Goal: Task Accomplishment & Management: Use online tool/utility

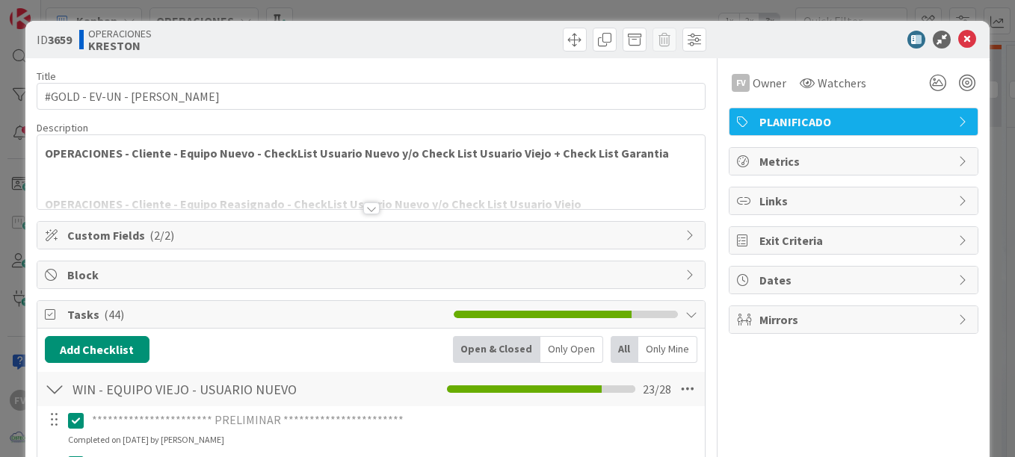
click at [483, 15] on div "**********" at bounding box center [507, 228] width 1015 height 457
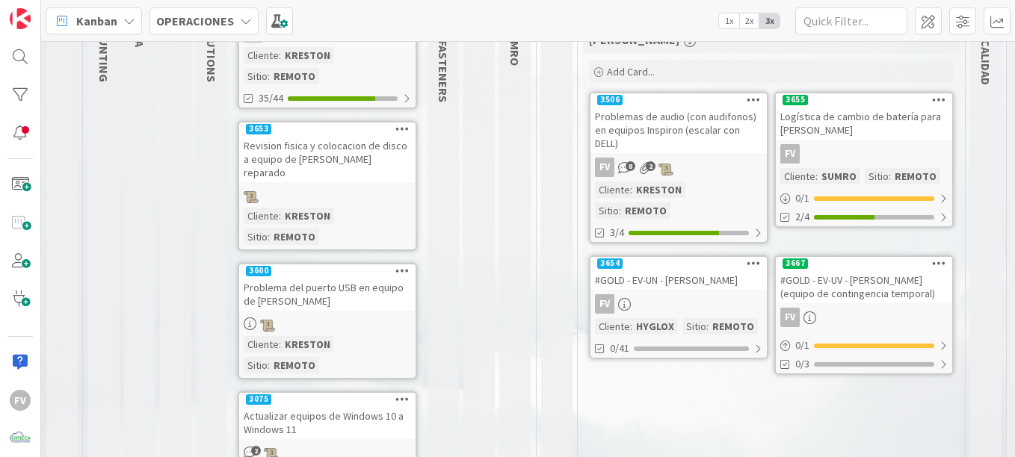
scroll to position [209, 0]
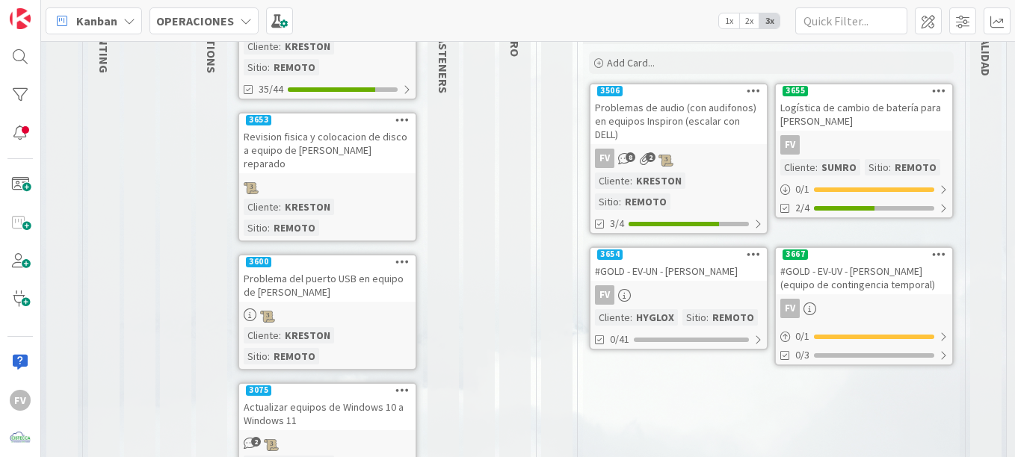
click at [829, 279] on link "3667 #GOLD - EV-UV - [PERSON_NAME] (equipo de contingencia temporal) FV 0 / 1 0…" at bounding box center [863, 307] width 179 height 120
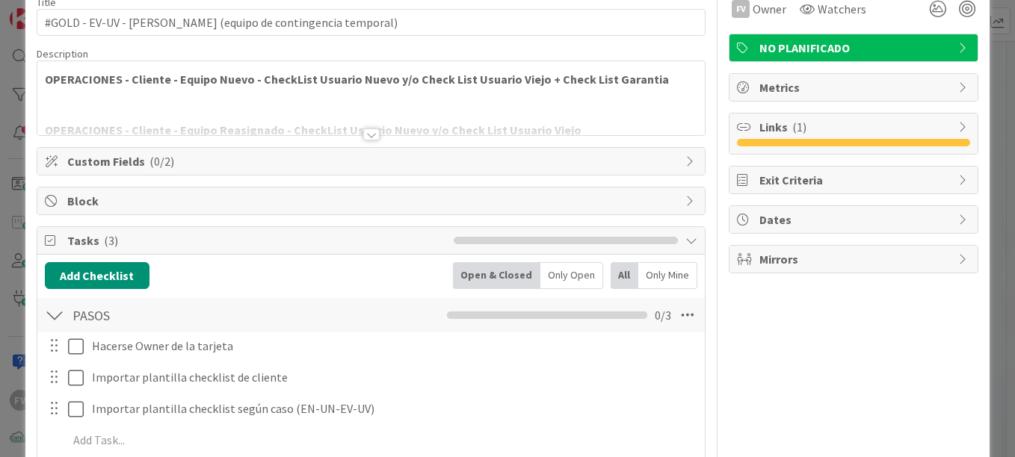
scroll to position [86, 0]
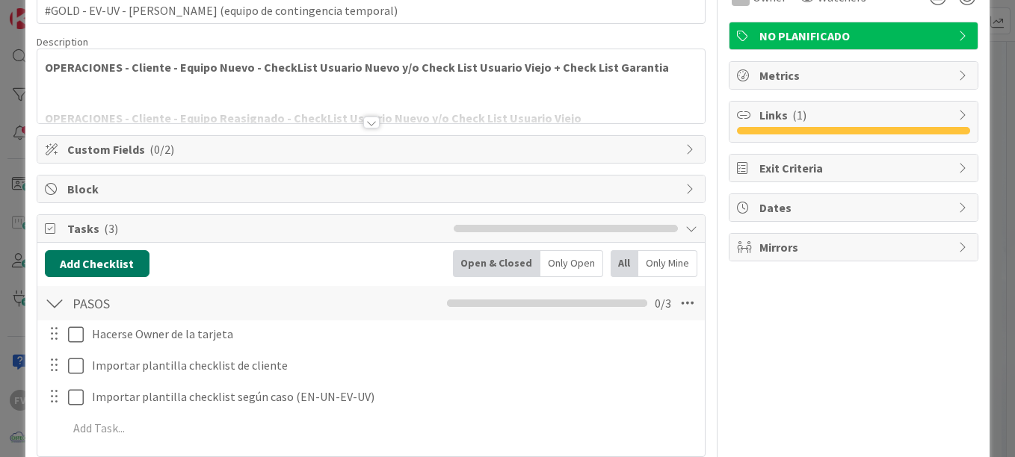
click at [119, 267] on button "Add Checklist" at bounding box center [97, 263] width 105 height 27
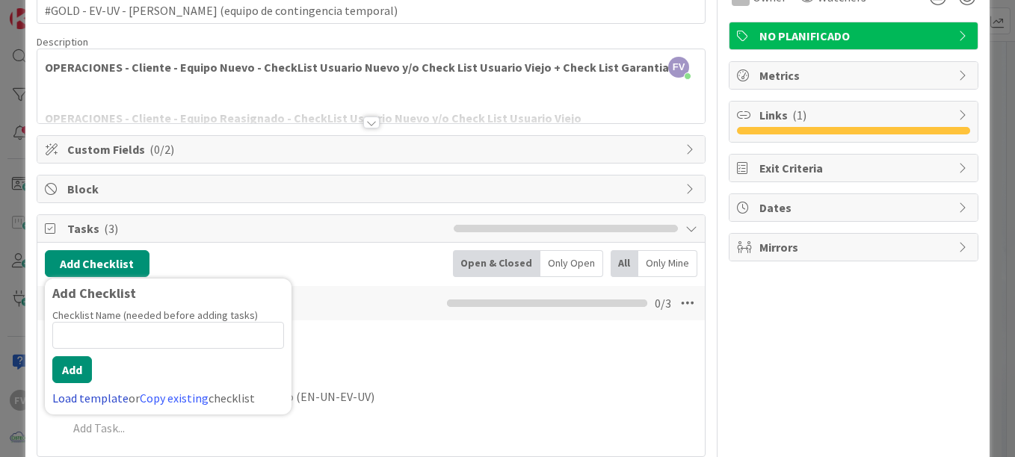
click at [102, 400] on link "Load template" at bounding box center [90, 398] width 76 height 15
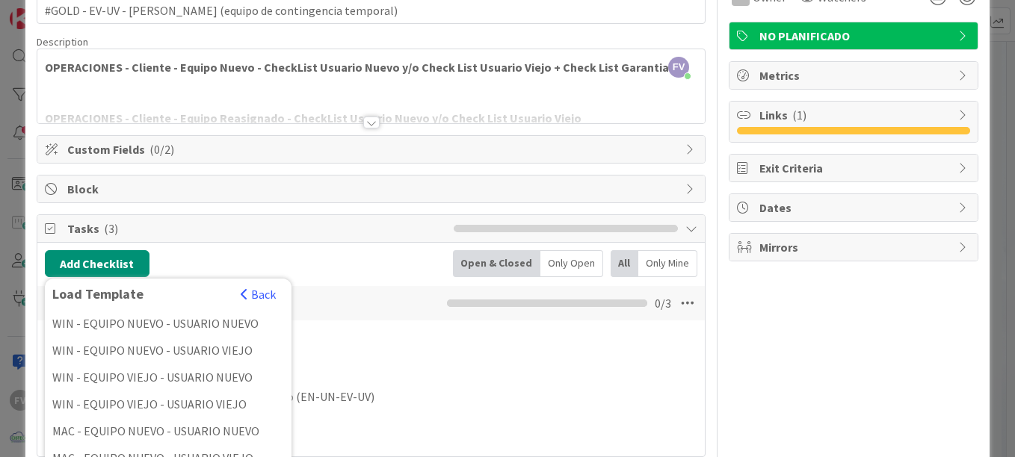
drag, startPoint x: 777, startPoint y: 388, endPoint x: 534, endPoint y: 388, distance: 242.8
click at [777, 388] on div "FV Owner Watchers NO PLANIFICADO Metrics Links ( 1 ) Exit Criteria Dates Mirrors" at bounding box center [853, 274] width 250 height 604
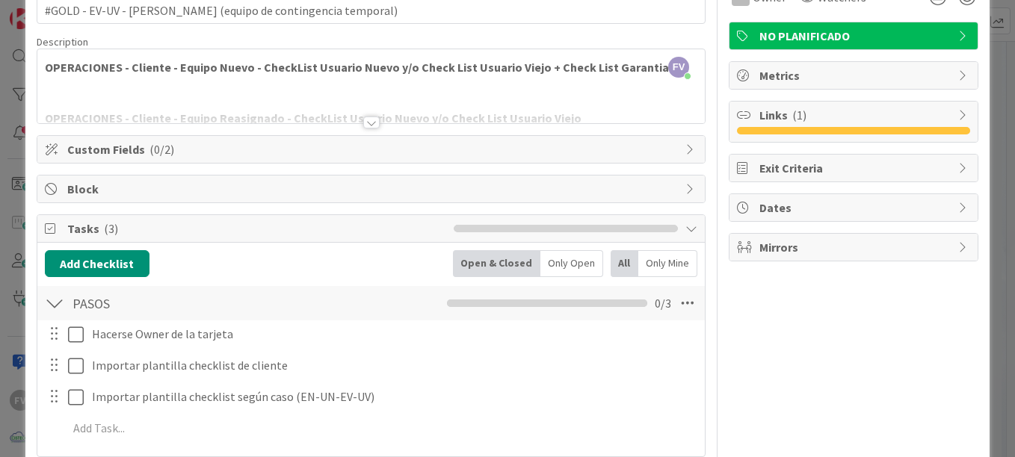
scroll to position [221, 0]
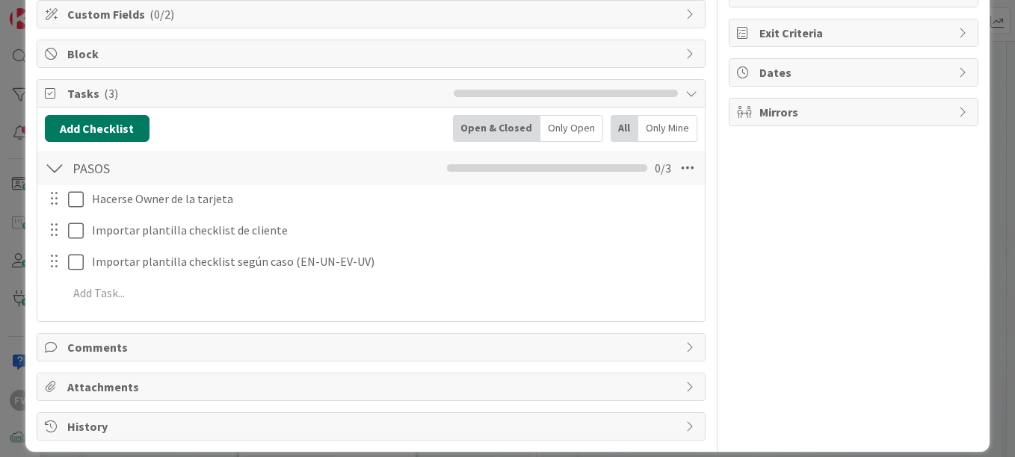
click at [114, 123] on button "Add Checklist" at bounding box center [97, 128] width 105 height 27
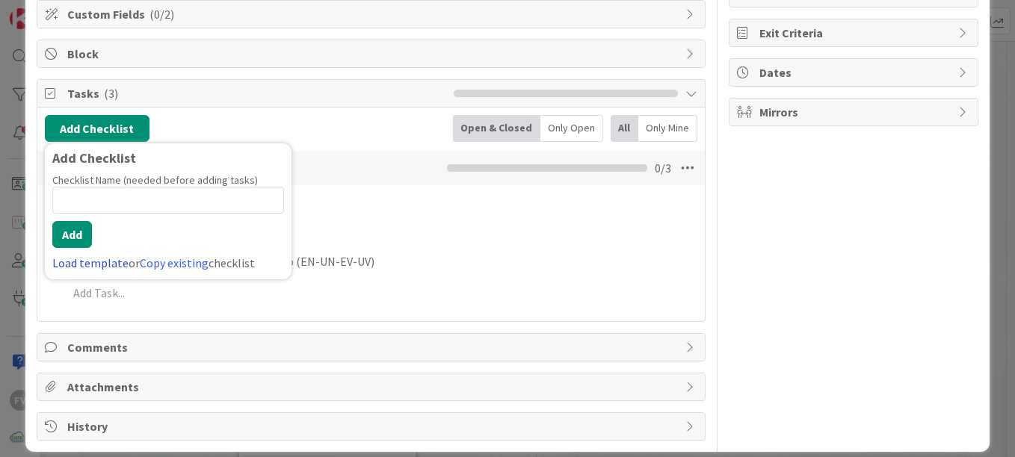
click at [90, 257] on link "Load template" at bounding box center [90, 263] width 76 height 15
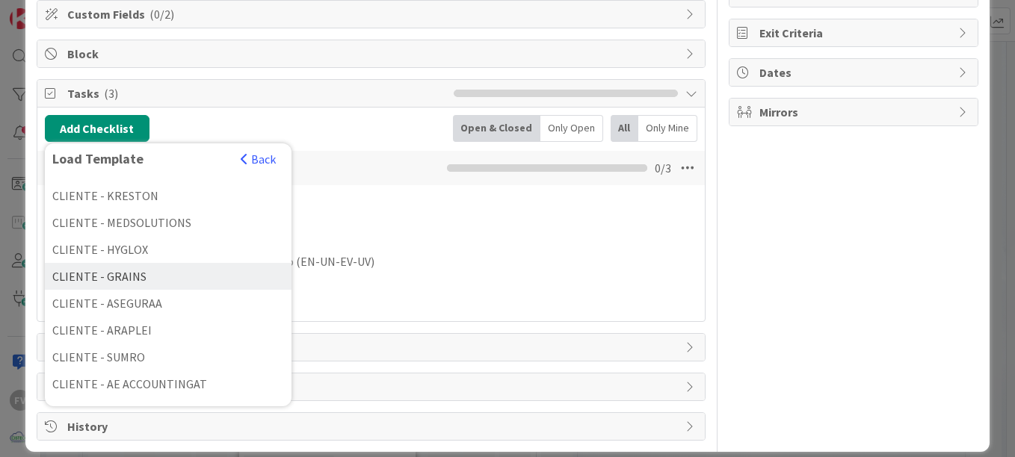
scroll to position [235, 0]
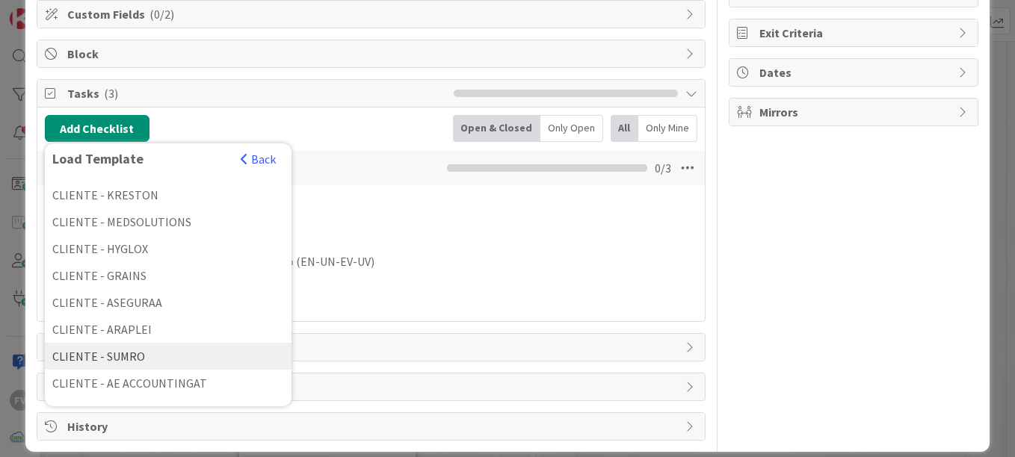
click at [137, 360] on div "CLIENTE - SUMRO" at bounding box center [168, 356] width 247 height 27
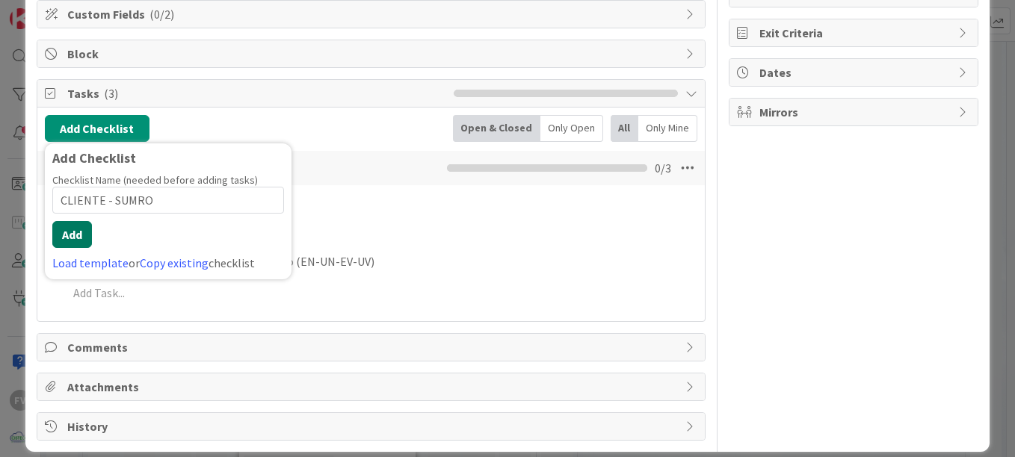
click at [87, 241] on button "Add" at bounding box center [72, 234] width 40 height 27
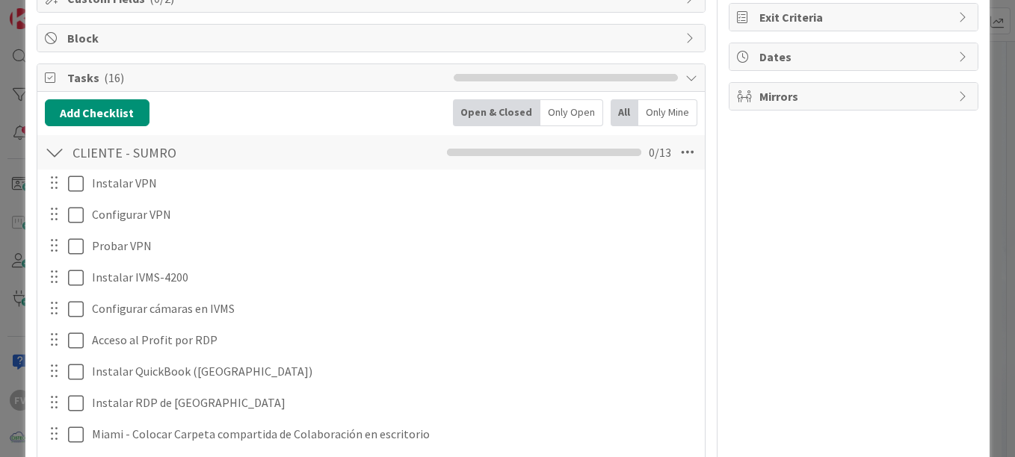
scroll to position [182, 0]
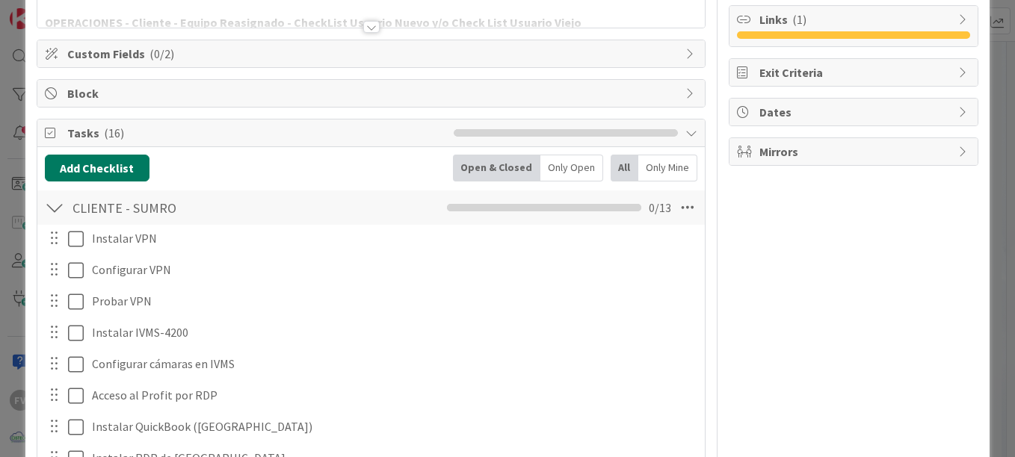
click at [107, 176] on button "Add Checklist" at bounding box center [97, 168] width 105 height 27
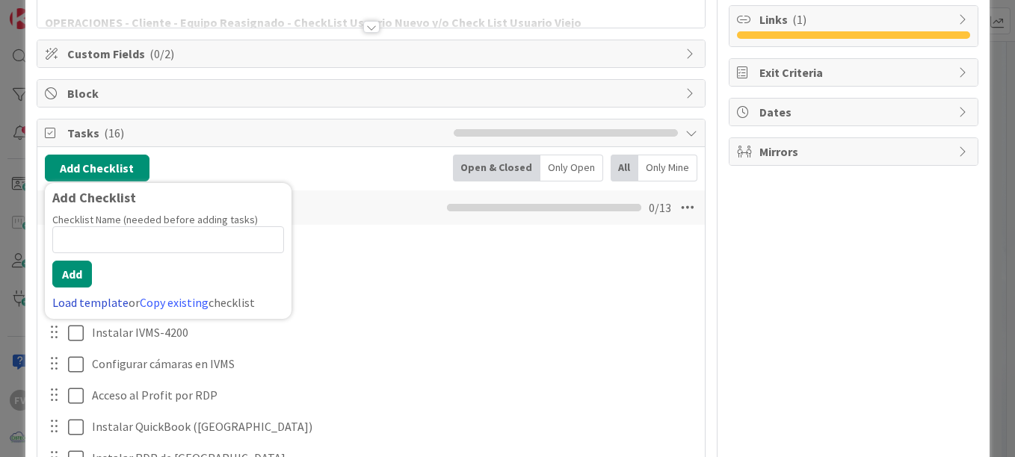
click at [95, 306] on link "Load template" at bounding box center [90, 302] width 76 height 15
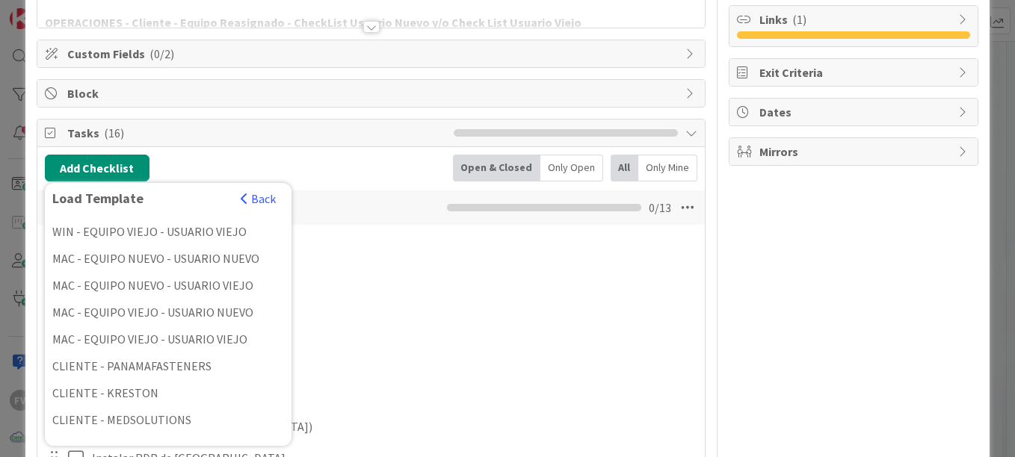
scroll to position [0, 0]
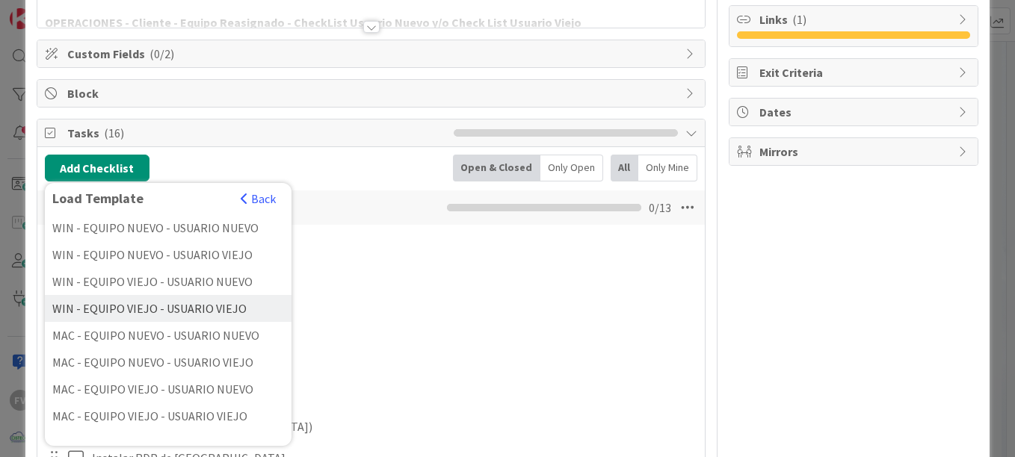
click at [190, 314] on div "WIN - EQUIPO VIEJO - USUARIO VIEJO" at bounding box center [168, 308] width 247 height 27
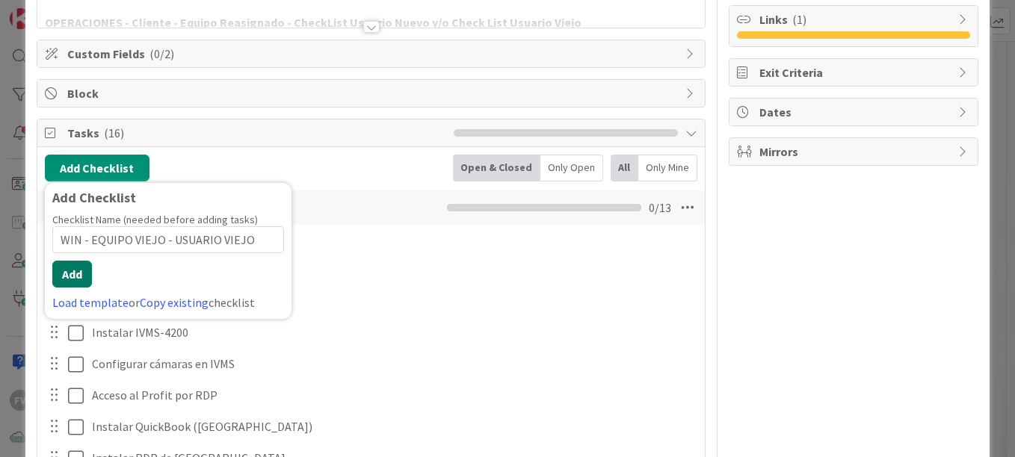
click at [77, 264] on button "Add" at bounding box center [72, 274] width 40 height 27
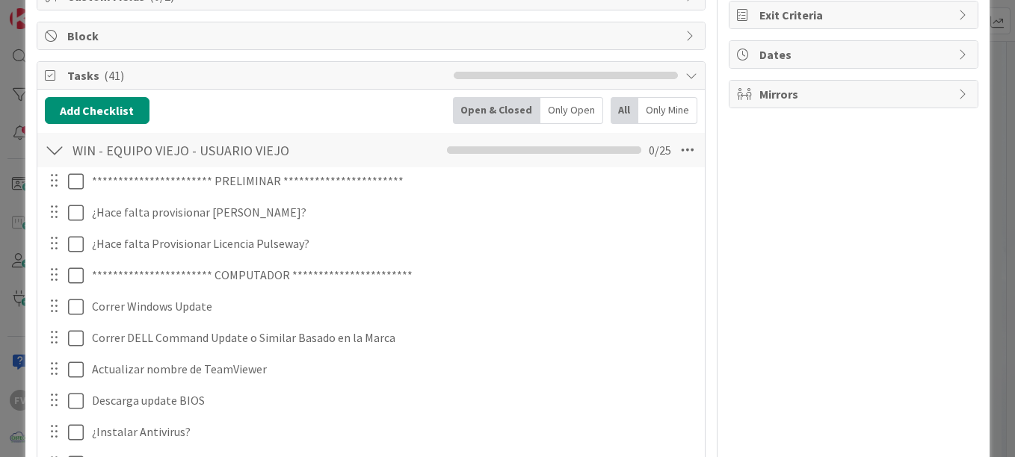
scroll to position [238, 0]
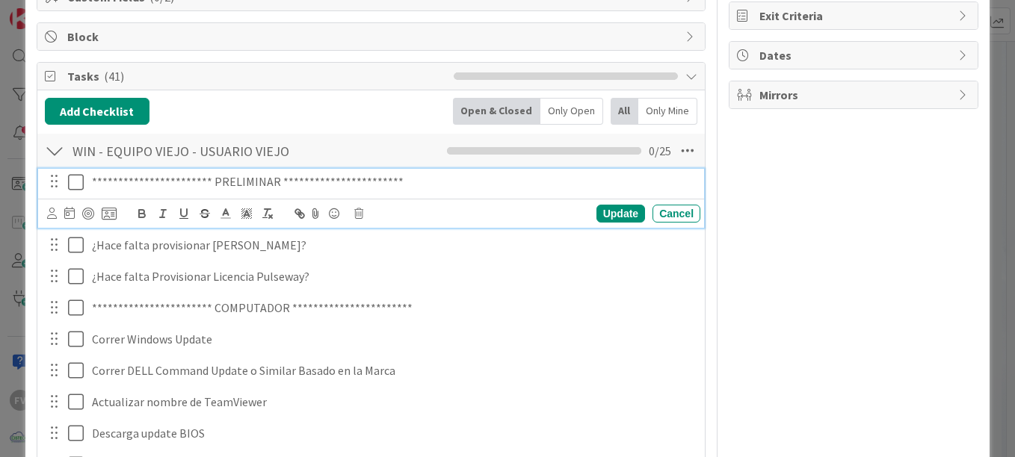
click at [71, 177] on icon at bounding box center [79, 182] width 22 height 18
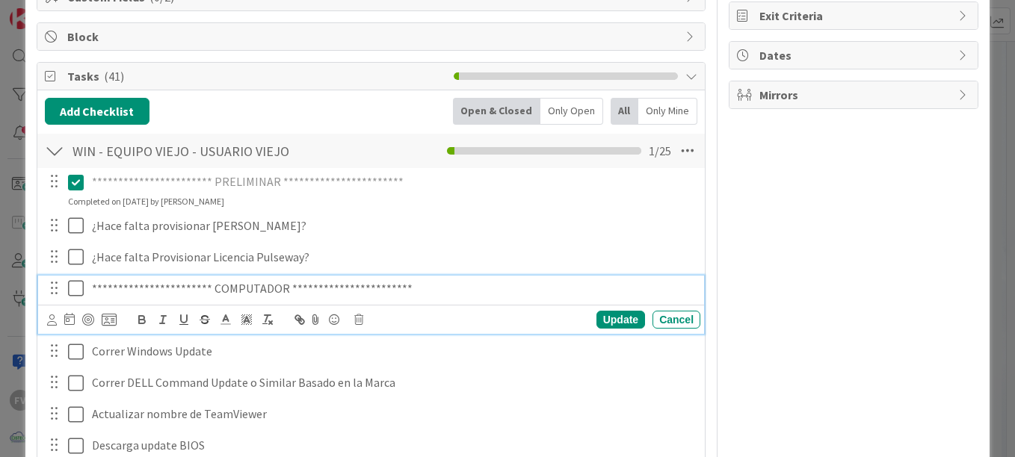
click at [78, 284] on icon at bounding box center [79, 288] width 22 height 18
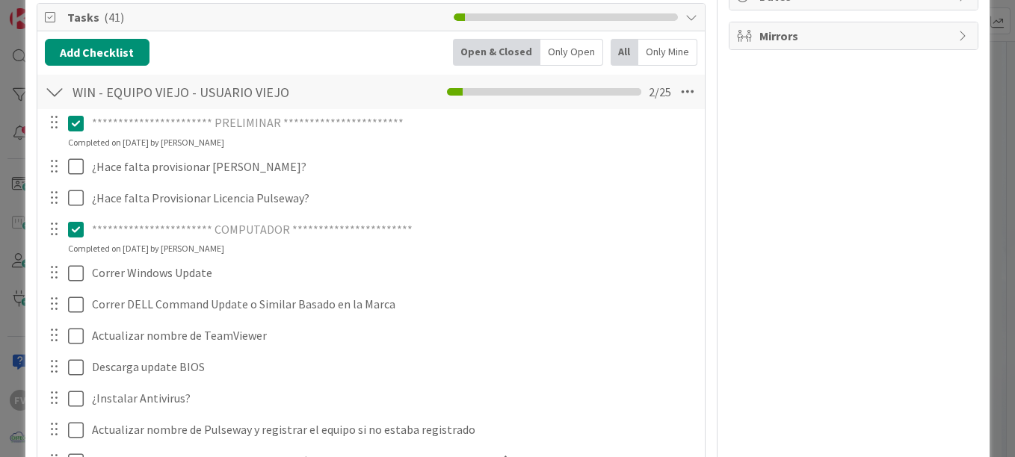
scroll to position [350, 0]
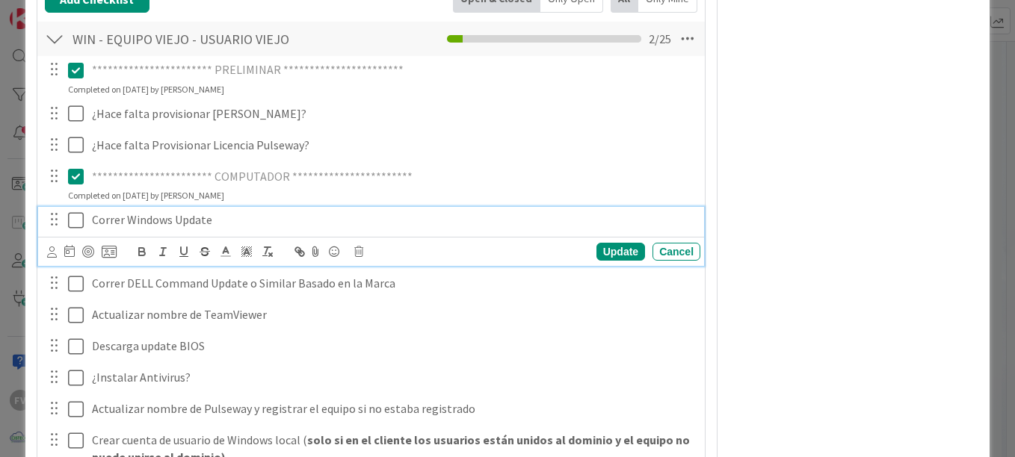
click at [72, 228] on icon at bounding box center [79, 220] width 22 height 18
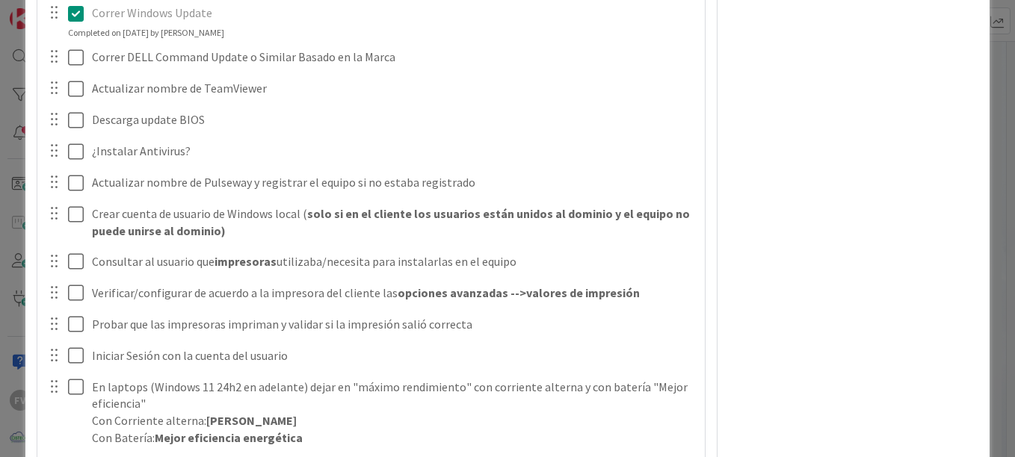
scroll to position [558, 0]
